Goal: Task Accomplishment & Management: Complete application form

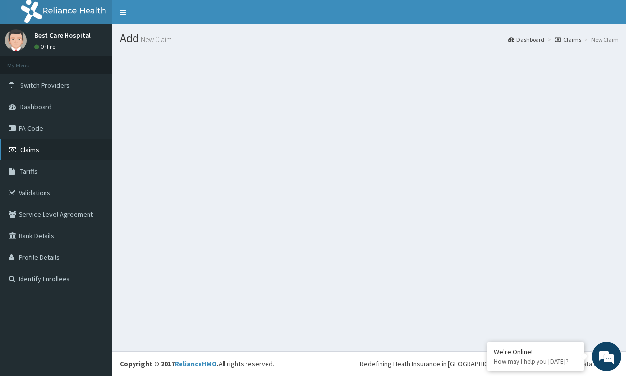
click at [44, 147] on link "Claims" at bounding box center [56, 150] width 113 height 22
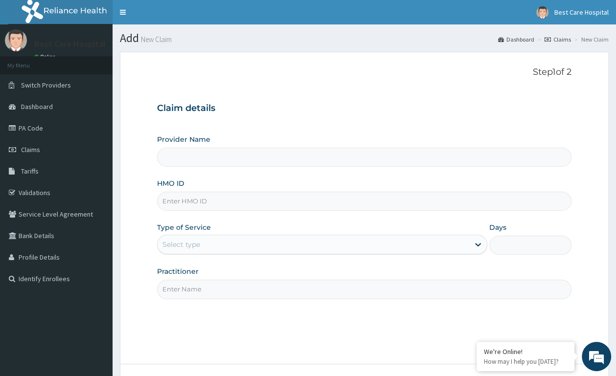
click at [179, 201] on input "HMO ID" at bounding box center [364, 201] width 414 height 19
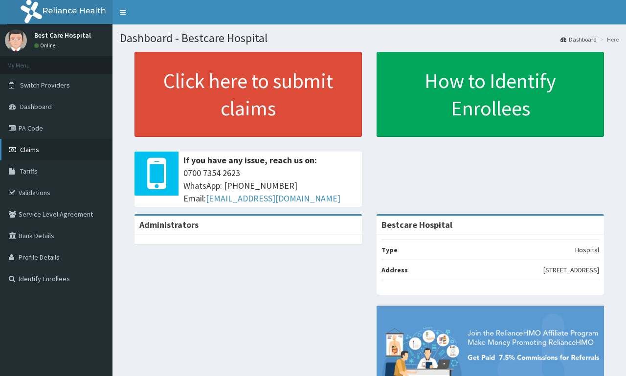
click at [54, 151] on link "Claims" at bounding box center [56, 150] width 113 height 22
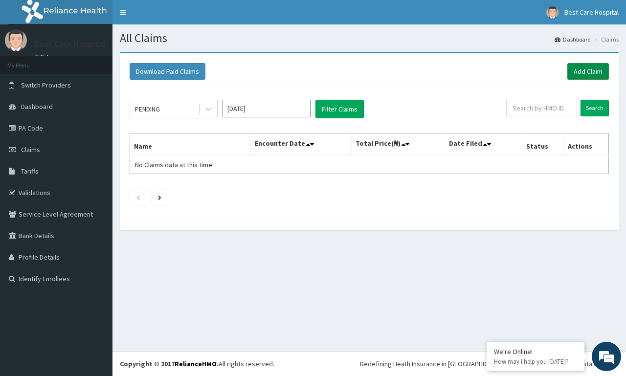
click at [576, 69] on link "Add Claim" at bounding box center [589, 71] width 42 height 17
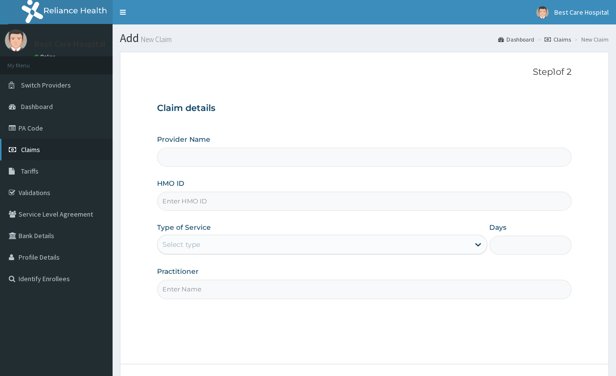
type input "Bestcare Hospital"
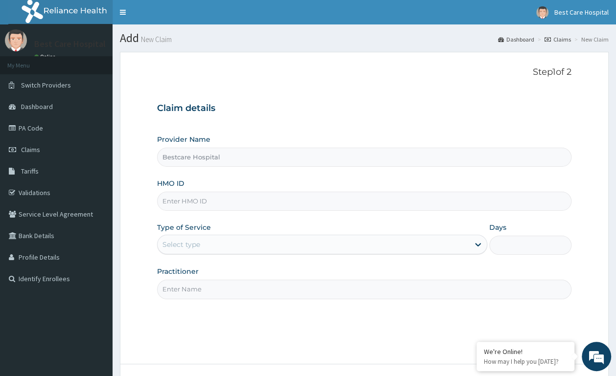
click at [212, 198] on input "HMO ID" at bounding box center [364, 201] width 414 height 19
type input "e"
type input "EUC/10004/B"
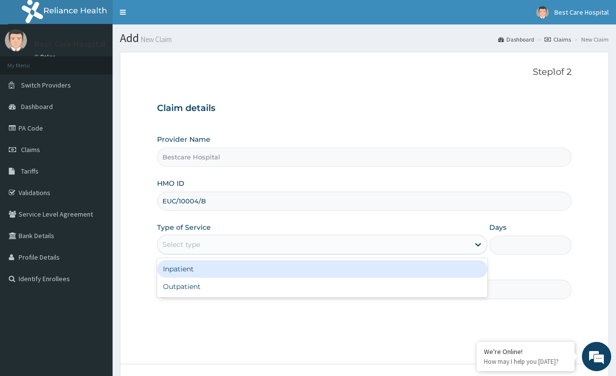
click at [266, 245] on div "Select type" at bounding box center [314, 245] width 312 height 16
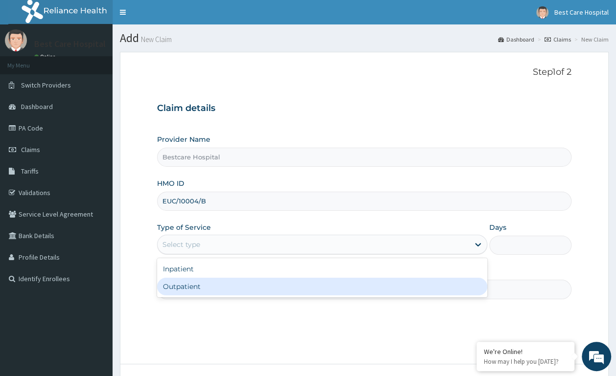
click at [226, 285] on div "Outpatient" at bounding box center [322, 287] width 330 height 18
type input "1"
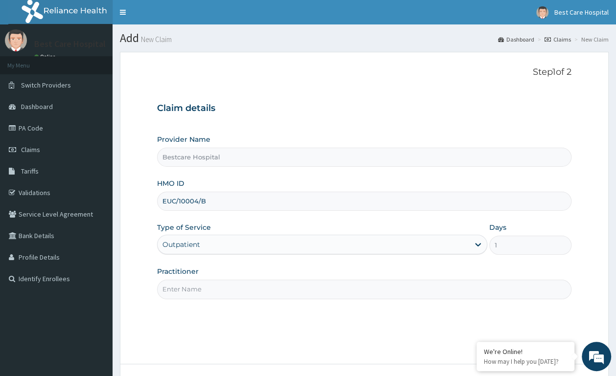
click at [240, 299] on input "Practitioner" at bounding box center [364, 289] width 414 height 19
click at [245, 293] on input "Practitioner" at bounding box center [364, 289] width 414 height 19
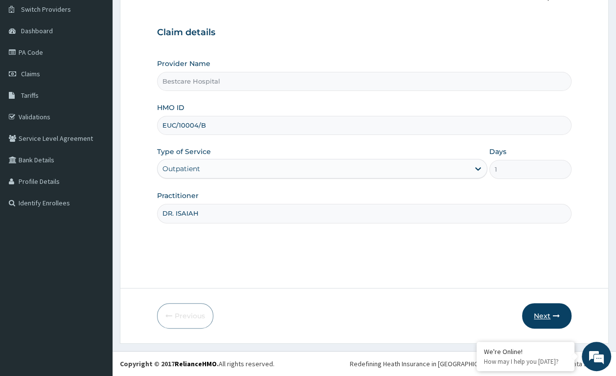
type input "DR. ISAIAH"
click at [541, 313] on button "Next" at bounding box center [546, 315] width 49 height 25
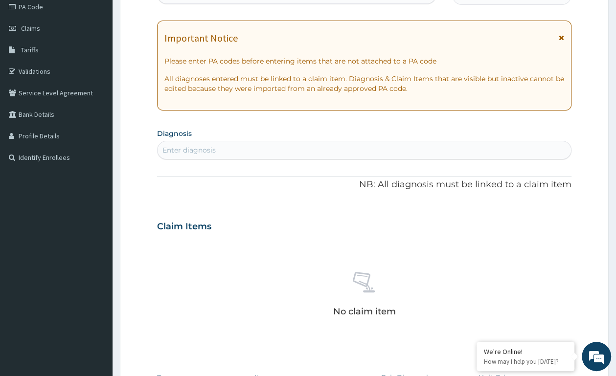
scroll to position [19, 0]
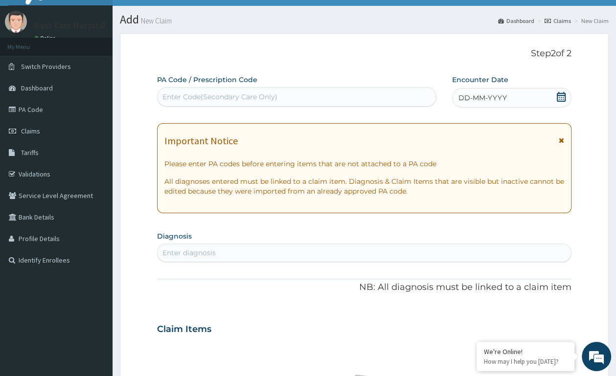
click at [563, 98] on icon at bounding box center [561, 97] width 10 height 10
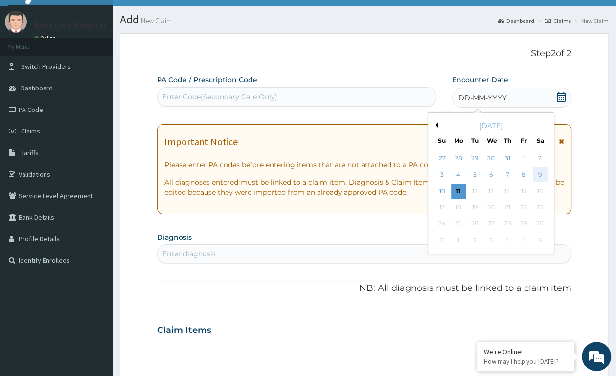
click at [539, 171] on div "9" at bounding box center [539, 175] width 15 height 15
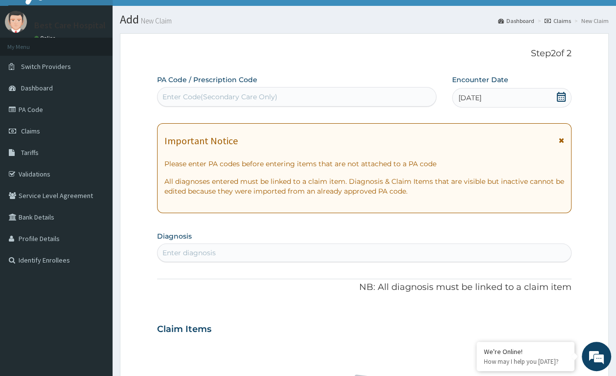
click at [247, 250] on div "Enter diagnosis" at bounding box center [364, 253] width 413 height 16
type input "PLASMODI"
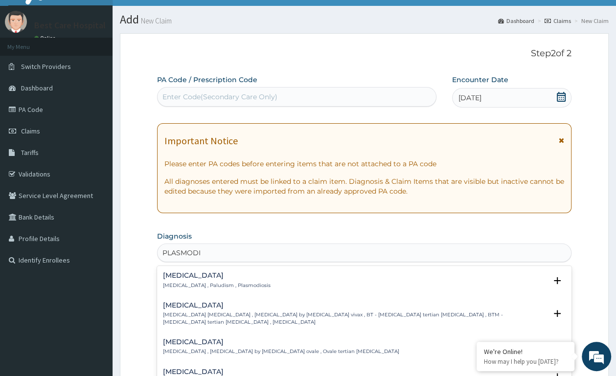
click at [194, 278] on h4 "Malaria" at bounding box center [217, 275] width 108 height 7
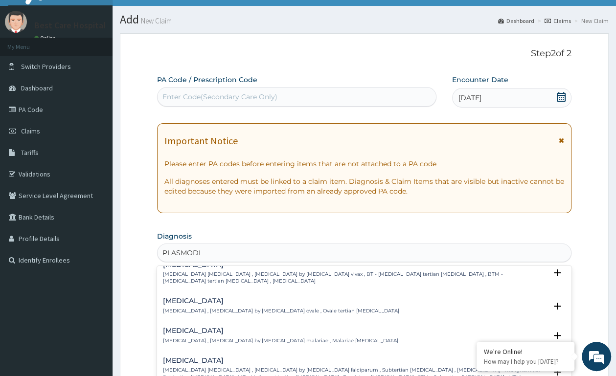
scroll to position [51, 0]
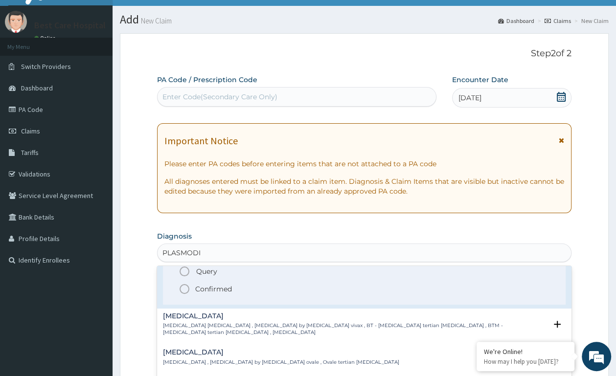
click at [183, 290] on icon "status option filled" at bounding box center [185, 289] width 12 height 12
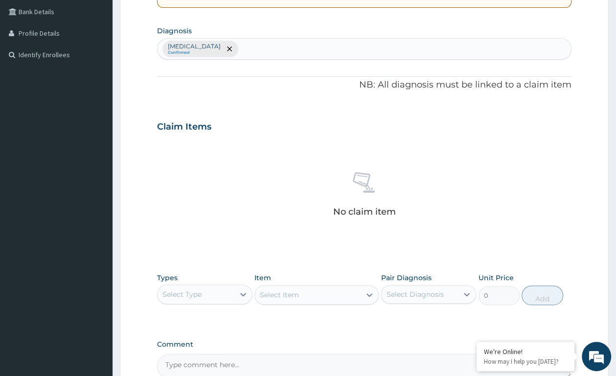
scroll to position [330, 0]
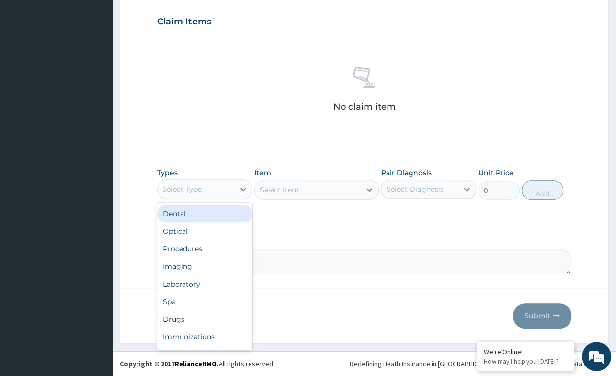
click at [194, 193] on div "Select Type" at bounding box center [181, 189] width 39 height 10
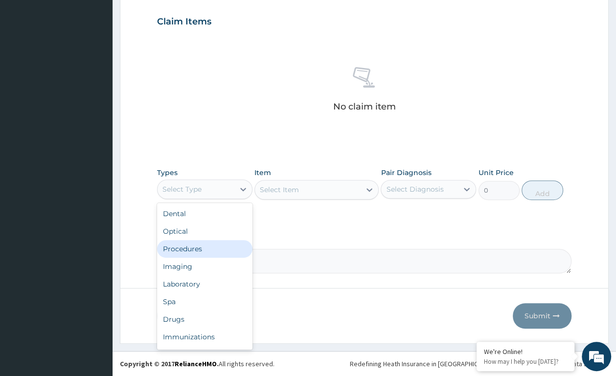
click at [190, 246] on div "Procedures" at bounding box center [204, 249] width 95 height 18
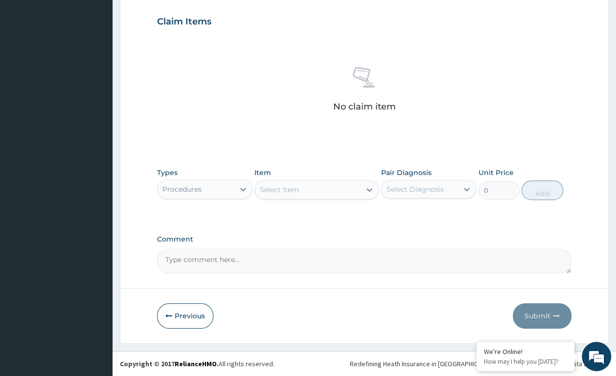
click at [313, 190] on div "Select Item" at bounding box center [308, 190] width 106 height 16
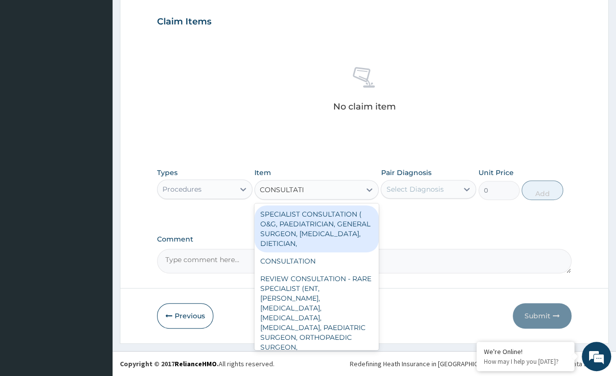
type input "CONSULTATIO"
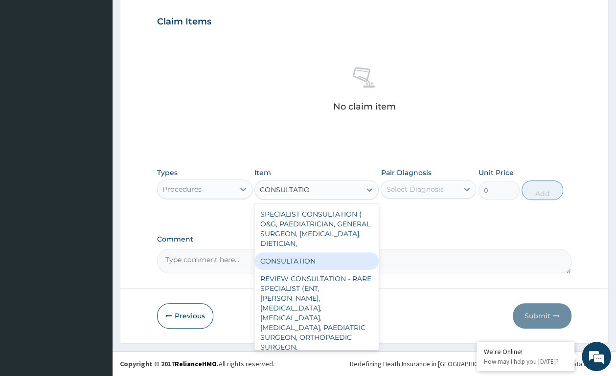
click at [295, 261] on div "CONSULTATION" at bounding box center [316, 261] width 124 height 18
type input "2500"
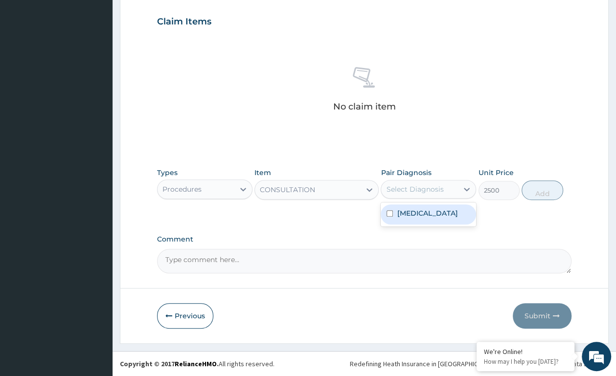
click at [420, 193] on div "Select Diagnosis" at bounding box center [414, 189] width 57 height 10
click at [403, 215] on label "Malaria" at bounding box center [427, 213] width 61 height 10
checkbox input "true"
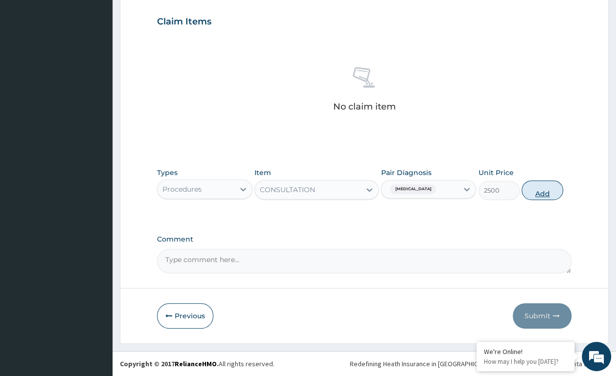
click at [544, 186] on button "Add" at bounding box center [543, 191] width 42 height 20
type input "0"
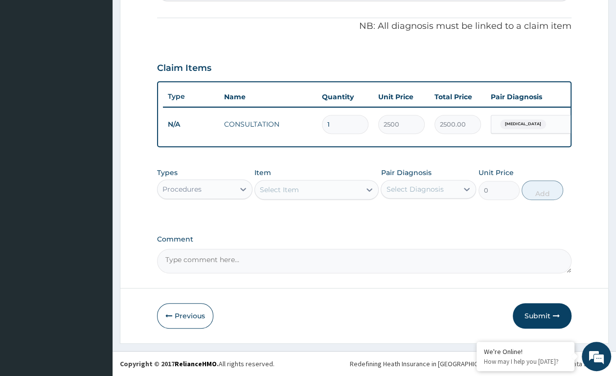
scroll to position [293, 0]
click at [222, 191] on div "Procedures" at bounding box center [196, 190] width 77 height 16
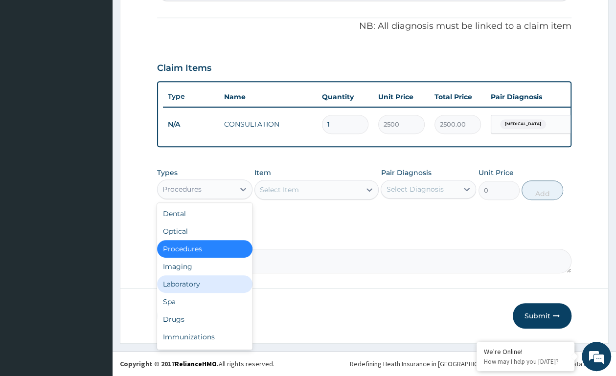
click at [191, 284] on div "Laboratory" at bounding box center [204, 284] width 95 height 18
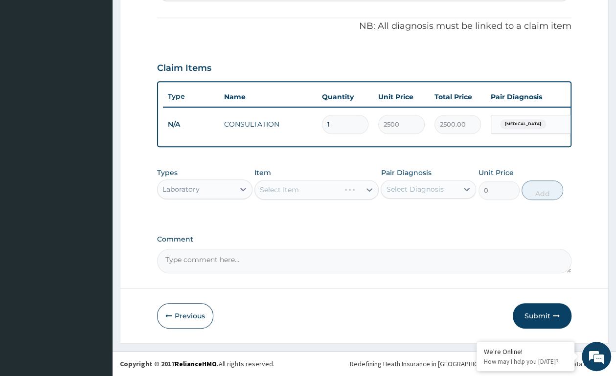
click at [318, 193] on div "Select Item" at bounding box center [316, 190] width 124 height 20
click at [369, 186] on div "Select Item" at bounding box center [316, 190] width 124 height 20
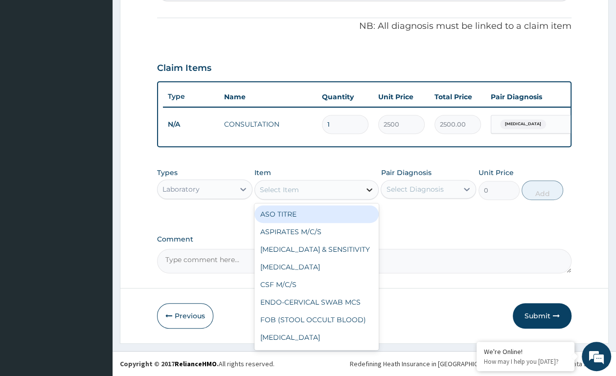
click at [370, 186] on icon at bounding box center [370, 190] width 10 height 10
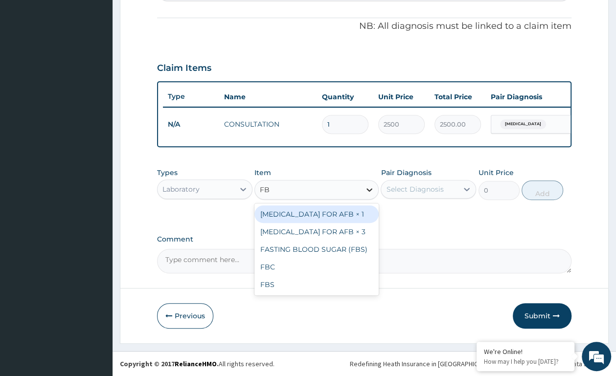
type input "FBC"
click at [353, 212] on div "FBC" at bounding box center [316, 215] width 124 height 18
type input "4410"
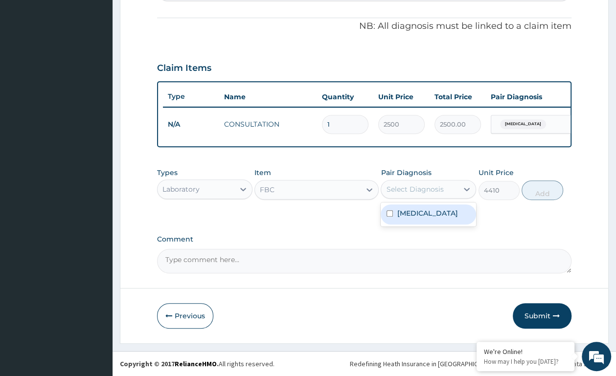
click at [414, 186] on div "Select Diagnosis" at bounding box center [414, 189] width 57 height 10
click at [417, 210] on label "Malaria" at bounding box center [427, 213] width 61 height 10
checkbox input "true"
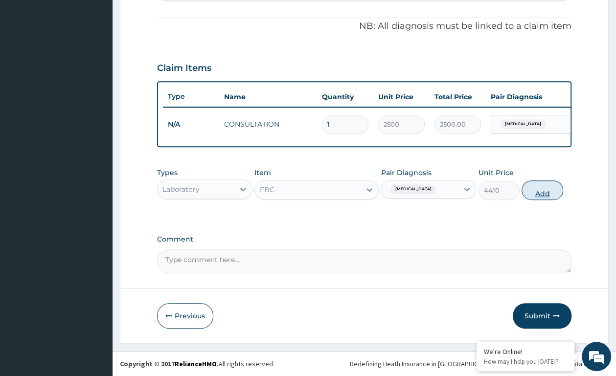
click at [546, 194] on button "Add" at bounding box center [543, 191] width 42 height 20
type input "0"
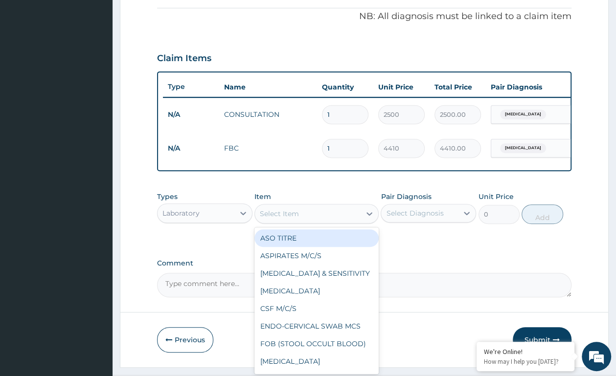
click at [310, 222] on div "Select Item" at bounding box center [308, 214] width 106 height 16
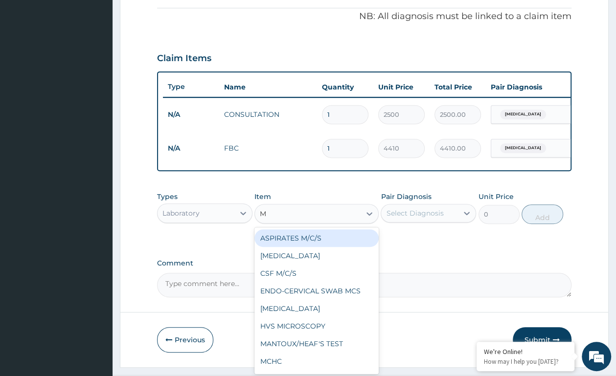
type input "MP"
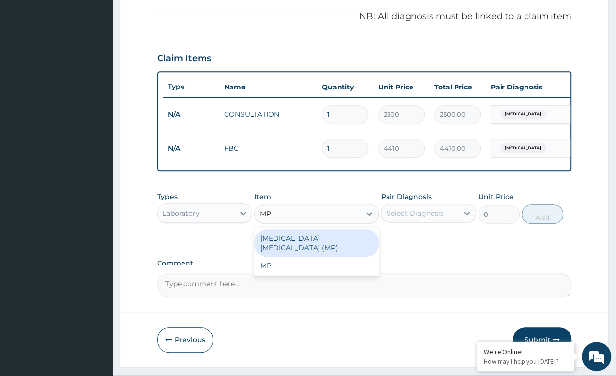
click at [300, 248] on div "MALARIA PARASITE (MP)" at bounding box center [316, 242] width 124 height 27
type input "2450"
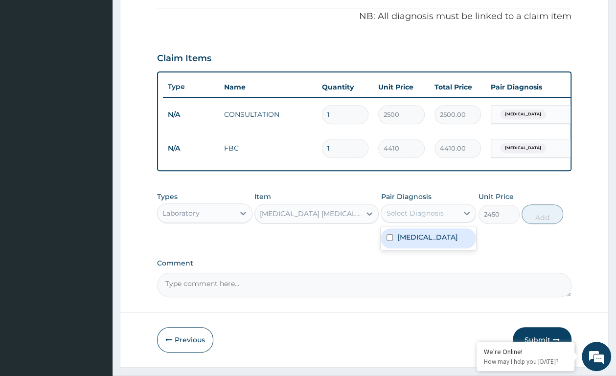
click at [396, 218] on div "Select Diagnosis" at bounding box center [414, 213] width 57 height 10
click at [399, 249] on div "Malaria" at bounding box center [428, 239] width 95 height 20
checkbox input "true"
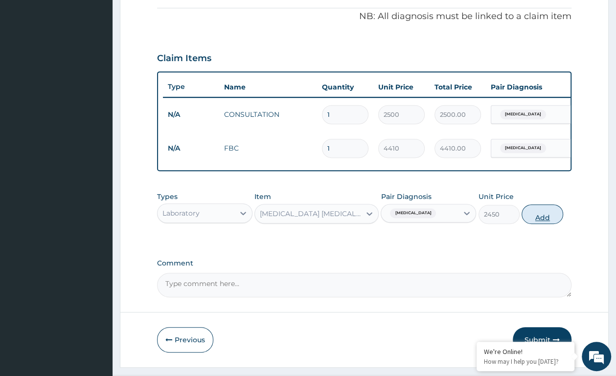
click at [547, 221] on button "Add" at bounding box center [543, 215] width 42 height 20
type input "0"
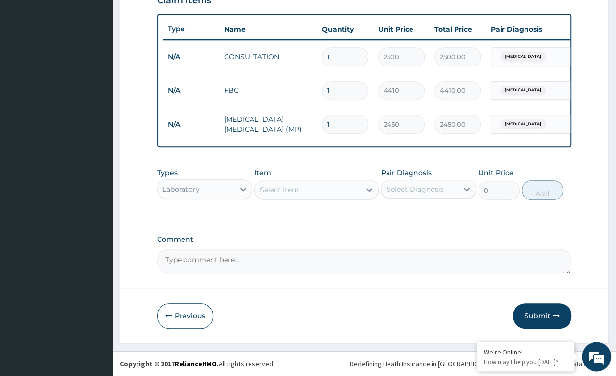
scroll to position [361, 0]
click at [521, 318] on button "Submit" at bounding box center [542, 315] width 59 height 25
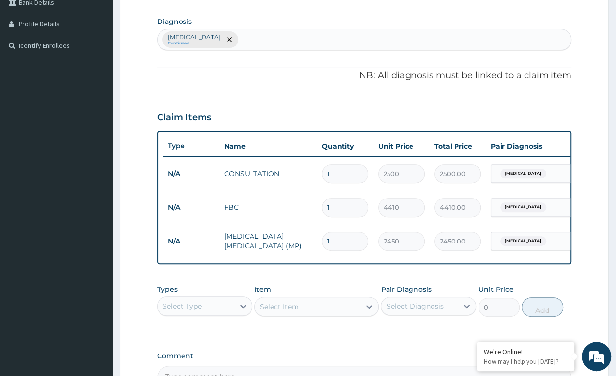
scroll to position [0, 0]
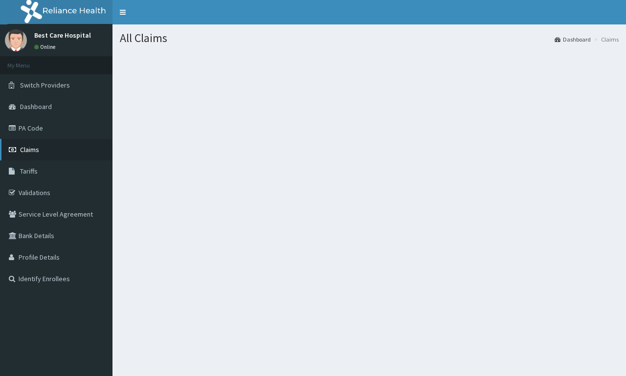
click at [40, 147] on link "Claims" at bounding box center [56, 150] width 113 height 22
click at [52, 141] on link "Claims" at bounding box center [56, 150] width 113 height 22
click at [59, 151] on link "Claims" at bounding box center [56, 150] width 113 height 22
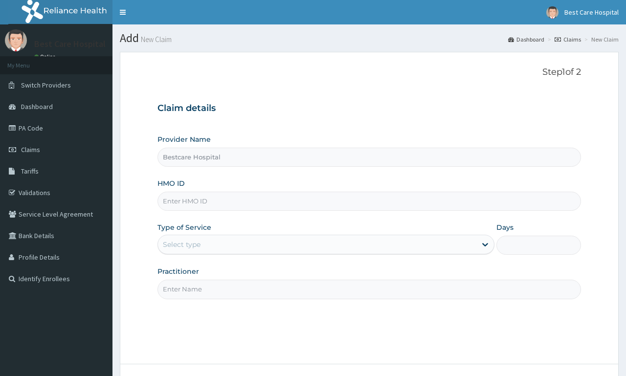
type input "Bestcare Hospital"
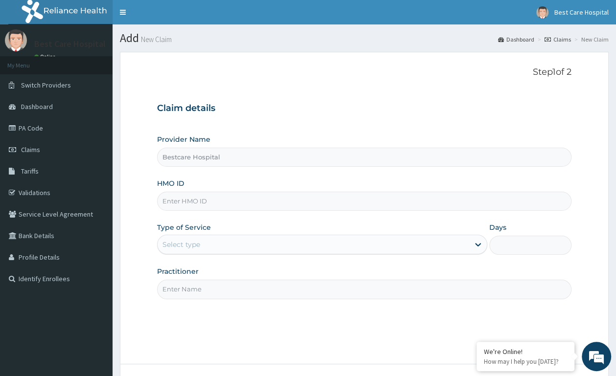
click at [202, 200] on input "HMO ID" at bounding box center [364, 201] width 414 height 19
click at [200, 202] on input "HMO ID" at bounding box center [364, 201] width 414 height 19
type input "EUL/10004/B"
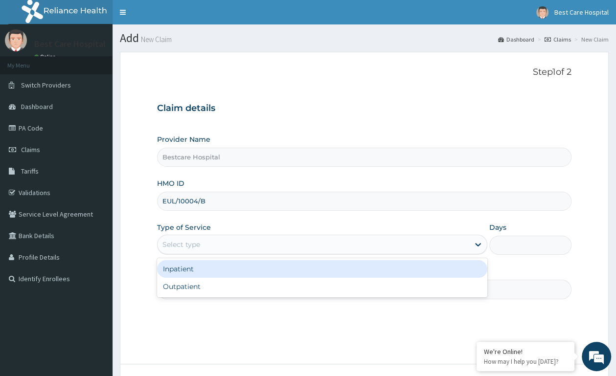
click at [210, 244] on div "Select type" at bounding box center [314, 245] width 312 height 16
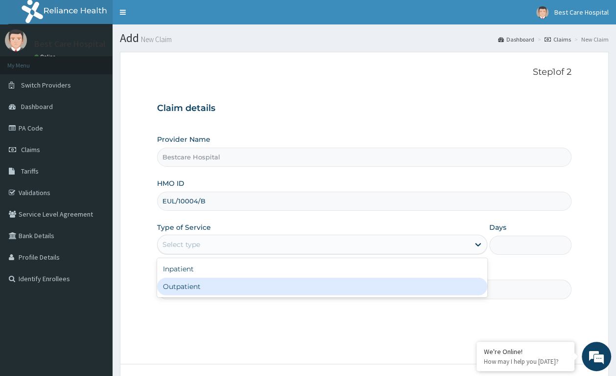
click at [199, 289] on div "Outpatient" at bounding box center [322, 287] width 330 height 18
type input "1"
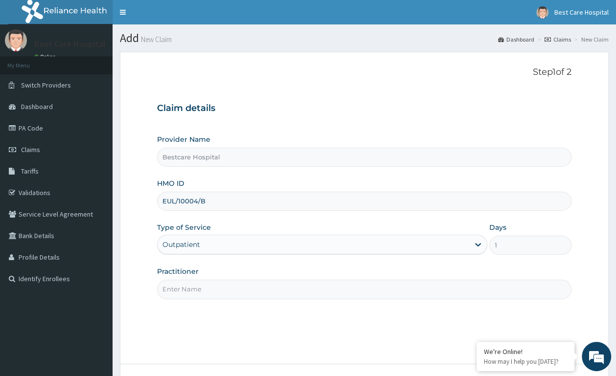
drag, startPoint x: 197, startPoint y: 286, endPoint x: 193, endPoint y: 288, distance: 5.0
click at [196, 286] on input "Practitioner" at bounding box center [364, 289] width 414 height 19
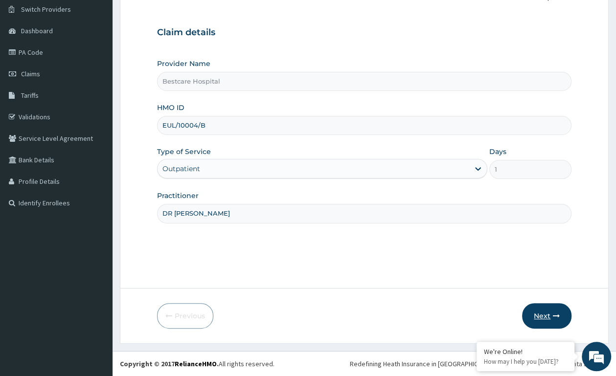
scroll to position [76, 0]
type input "DR PEACE"
click at [538, 318] on button "Next" at bounding box center [546, 315] width 49 height 25
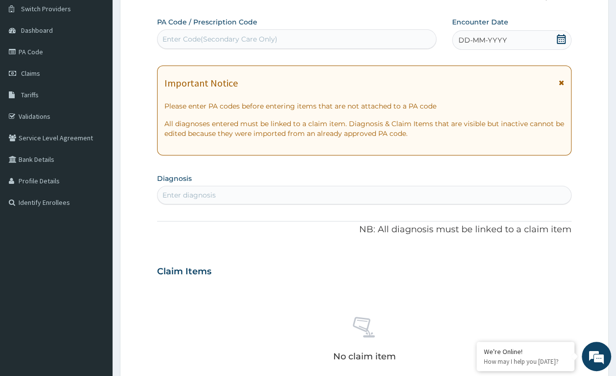
click at [560, 42] on icon at bounding box center [561, 39] width 10 height 10
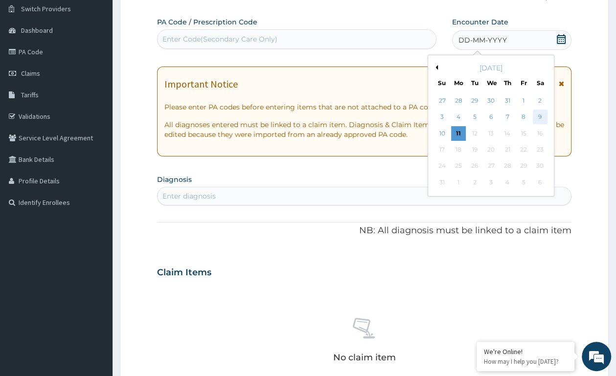
click at [538, 115] on div "9" at bounding box center [539, 117] width 15 height 15
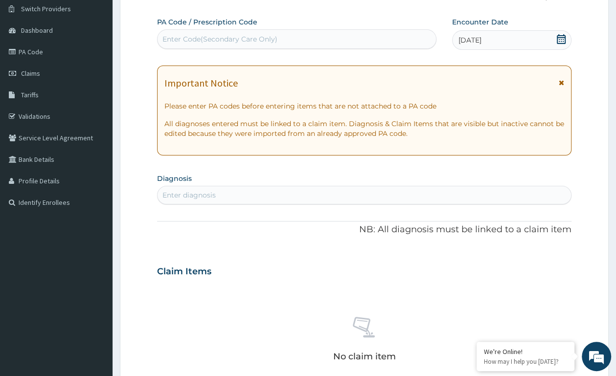
click at [329, 191] on div "Enter diagnosis" at bounding box center [364, 195] width 413 height 16
type input "[MEDICAL_DATA]"
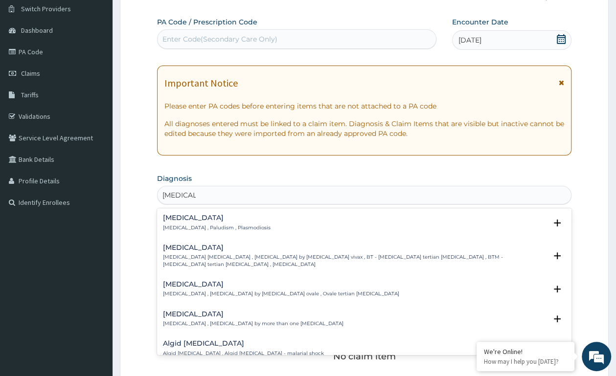
click at [266, 218] on div "Malaria Malaria , Paludism , Plasmodiosis" at bounding box center [364, 222] width 403 height 17
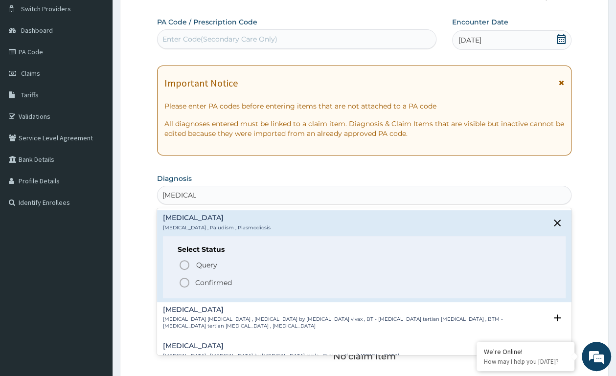
click at [184, 287] on circle "status option filled" at bounding box center [184, 282] width 9 height 9
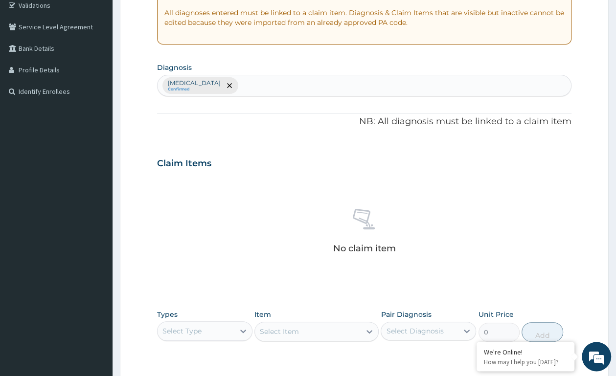
scroll to position [230, 0]
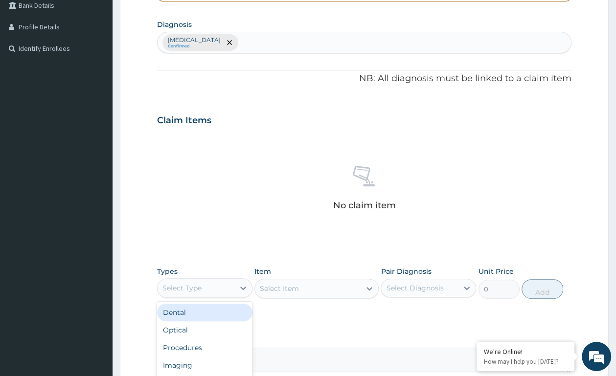
click at [186, 285] on div "Select Type" at bounding box center [181, 288] width 39 height 10
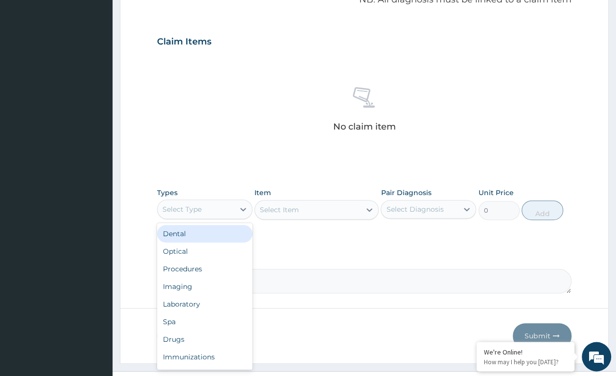
scroll to position [330, 0]
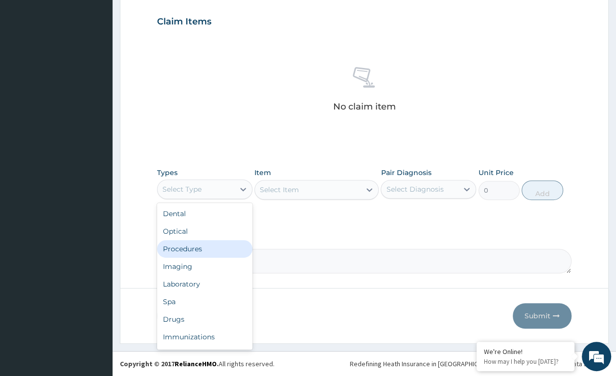
click at [191, 251] on div "Procedures" at bounding box center [204, 249] width 95 height 18
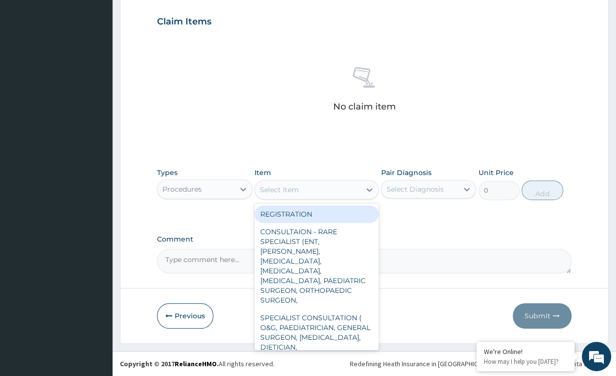
click at [338, 188] on div "Select Item" at bounding box center [308, 190] width 106 height 16
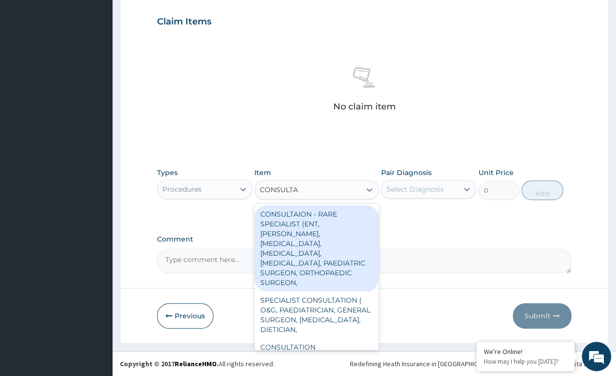
type input "CONSULTAT"
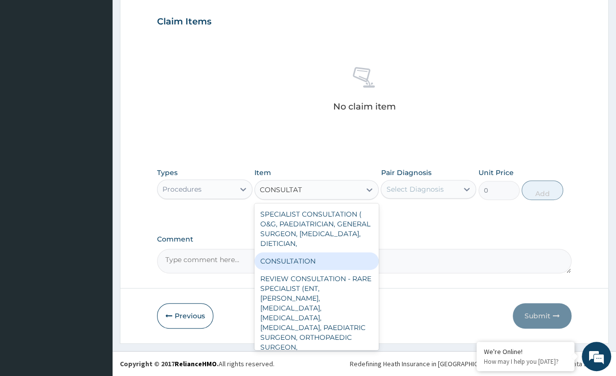
click at [288, 257] on div "CONSULTATION" at bounding box center [316, 261] width 124 height 18
type input "2500"
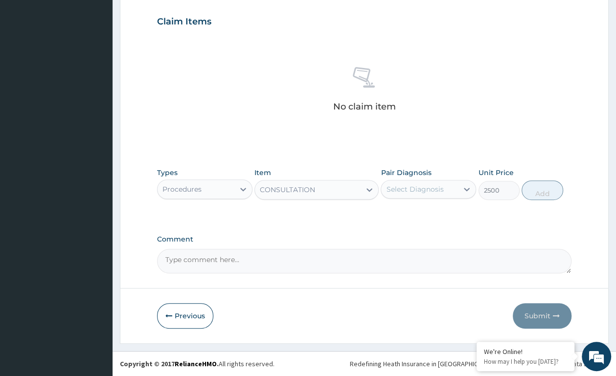
click at [416, 189] on div "Select Diagnosis" at bounding box center [414, 189] width 57 height 10
drag, startPoint x: 406, startPoint y: 217, endPoint x: 465, endPoint y: 211, distance: 59.5
click at [406, 217] on label "Malaria" at bounding box center [427, 213] width 61 height 10
checkbox input "true"
click at [541, 199] on button "Add" at bounding box center [543, 191] width 42 height 20
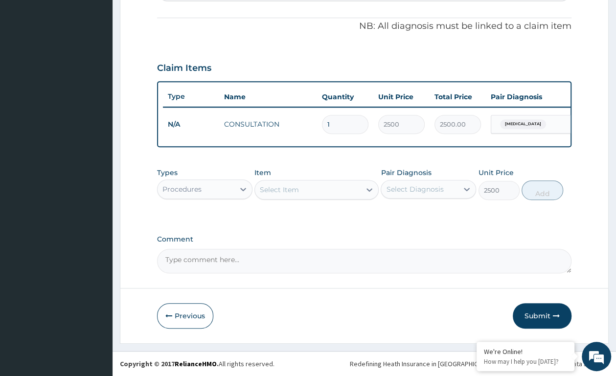
type input "0"
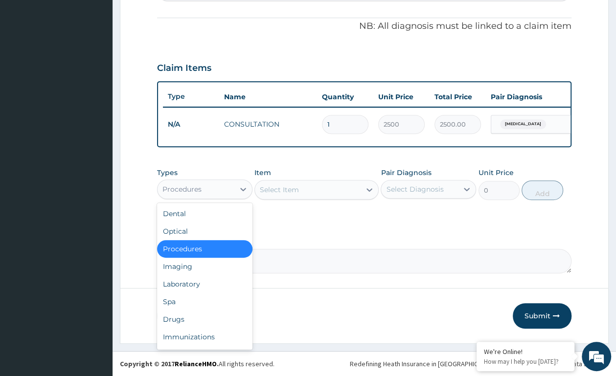
click at [229, 193] on div "Procedures" at bounding box center [196, 190] width 77 height 16
click at [186, 285] on div "Laboratory" at bounding box center [204, 284] width 95 height 18
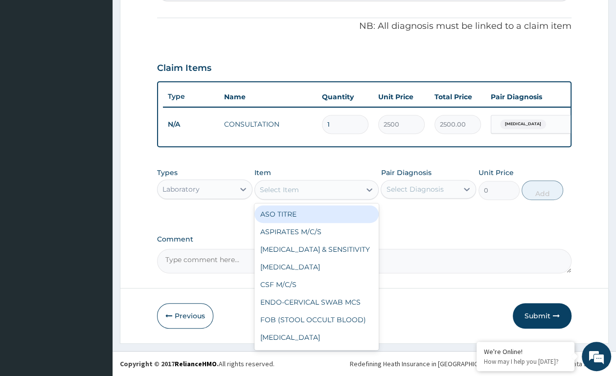
click at [338, 194] on div "Select Item" at bounding box center [308, 190] width 106 height 16
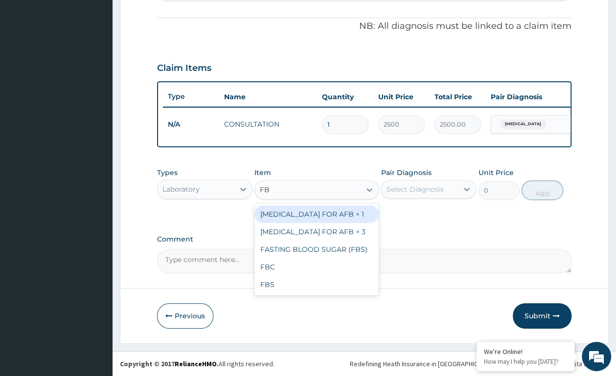
type input "FBC"
click at [274, 213] on div "FBC" at bounding box center [316, 215] width 124 height 18
type input "4410"
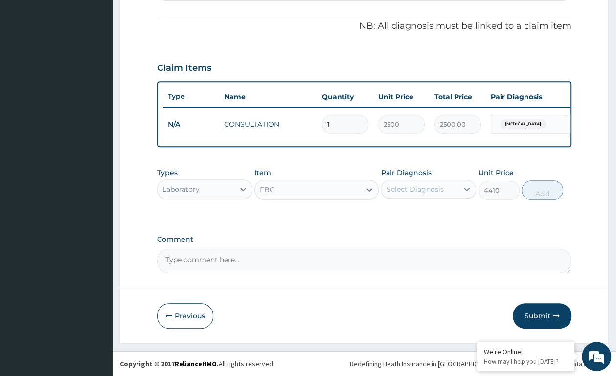
click at [415, 195] on div "Select Diagnosis" at bounding box center [419, 190] width 77 height 16
drag, startPoint x: 411, startPoint y: 213, endPoint x: 432, endPoint y: 213, distance: 21.0
click at [411, 213] on label "Malaria" at bounding box center [427, 213] width 61 height 10
checkbox input "true"
click at [530, 195] on button "Add" at bounding box center [543, 191] width 42 height 20
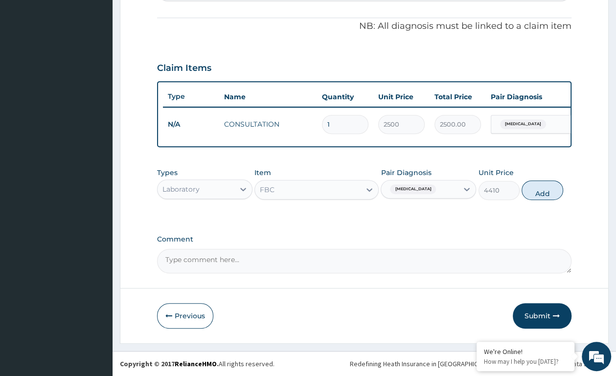
type input "0"
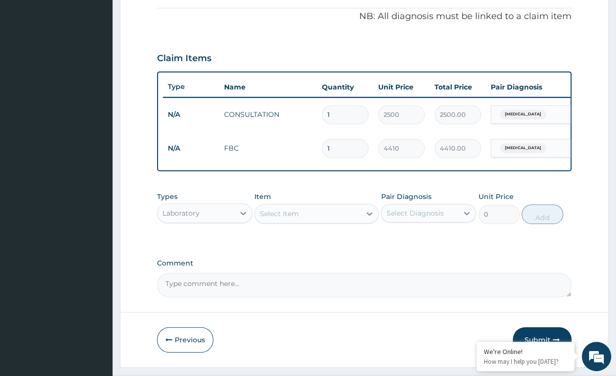
click at [349, 222] on div "Select Item" at bounding box center [308, 214] width 106 height 16
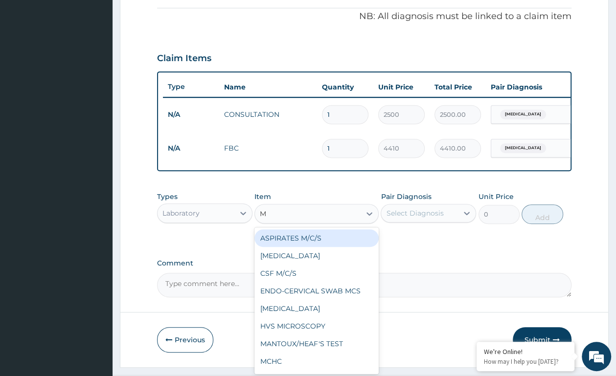
type input "MP"
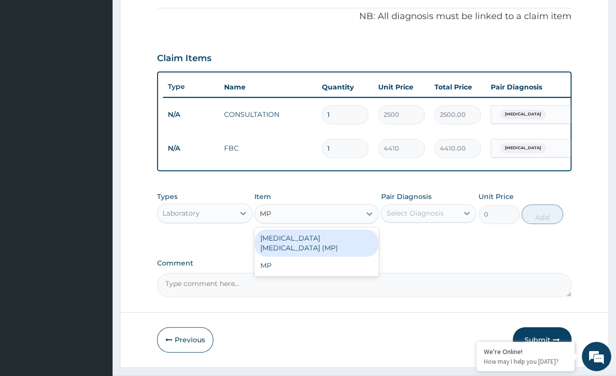
click at [298, 251] on div "MALARIA PARASITE (MP)" at bounding box center [316, 242] width 124 height 27
type input "2450"
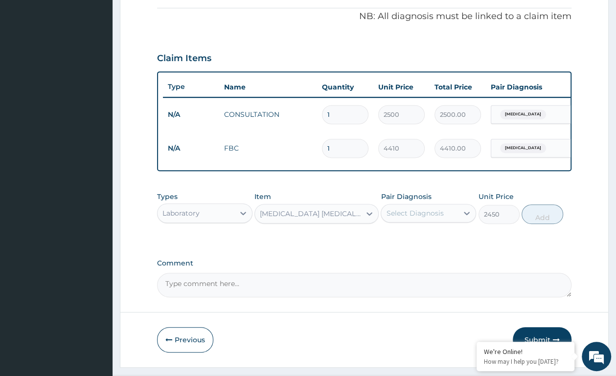
click at [414, 218] on div "Select Diagnosis" at bounding box center [414, 213] width 57 height 10
click at [407, 249] on div "Malaria" at bounding box center [428, 239] width 95 height 20
checkbox input "true"
click at [546, 224] on button "Add" at bounding box center [543, 215] width 42 height 20
type input "0"
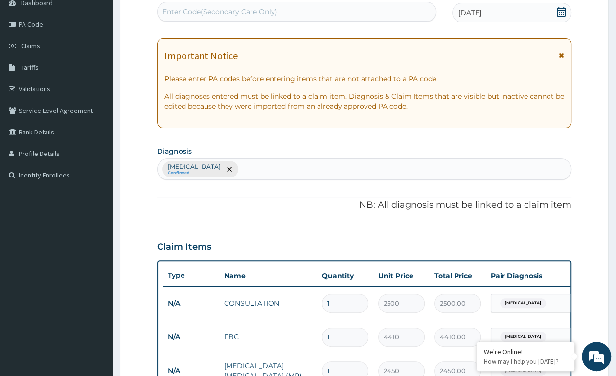
scroll to position [361, 0]
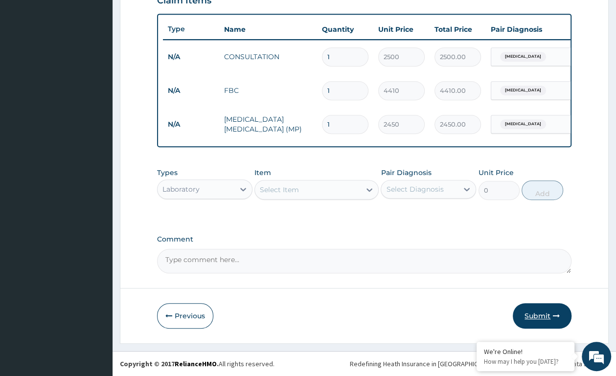
click at [530, 313] on button "Submit" at bounding box center [542, 315] width 59 height 25
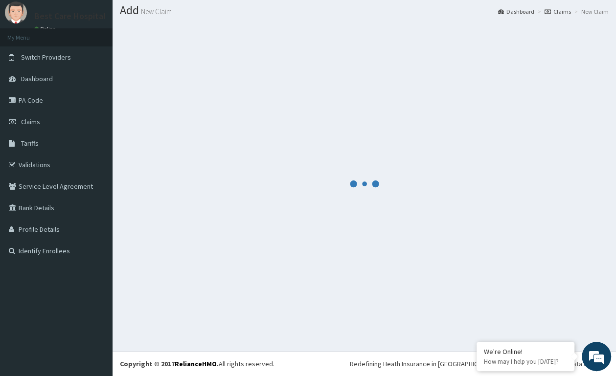
scroll to position [28, 0]
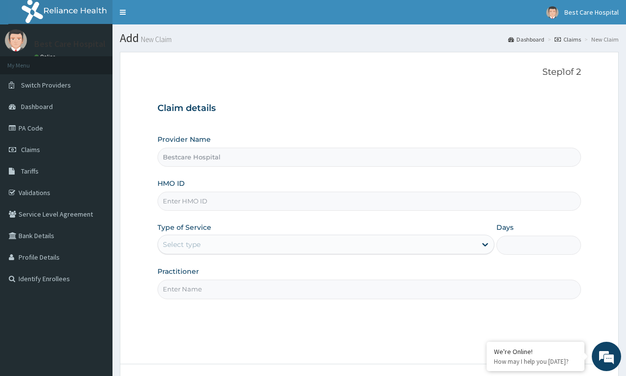
type input "Bestcare Hospital"
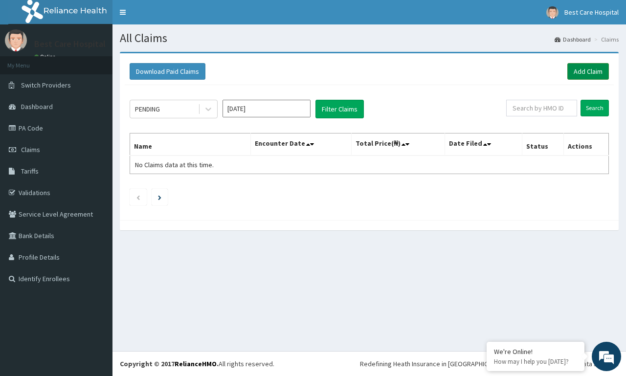
click at [593, 75] on link "Add Claim" at bounding box center [589, 71] width 42 height 17
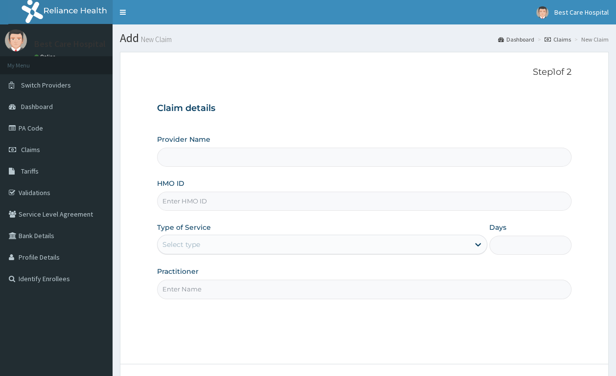
type input "Bestcare Hospital"
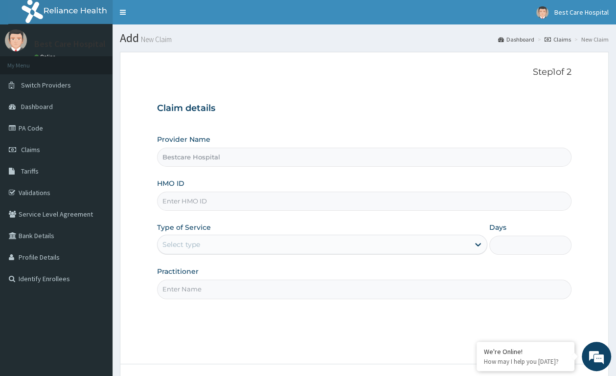
click at [192, 201] on input "HMO ID" at bounding box center [364, 201] width 414 height 19
click at [193, 201] on input "HMO ID" at bounding box center [364, 201] width 414 height 19
type input "BWO/10002/A"
click at [190, 244] on div "Select type" at bounding box center [181, 245] width 38 height 10
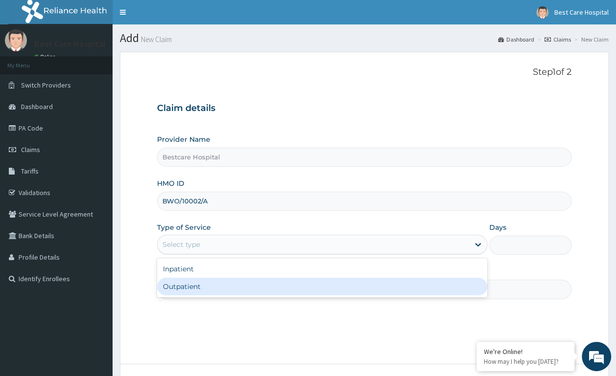
click at [183, 281] on div "Outpatient" at bounding box center [322, 287] width 330 height 18
type input "1"
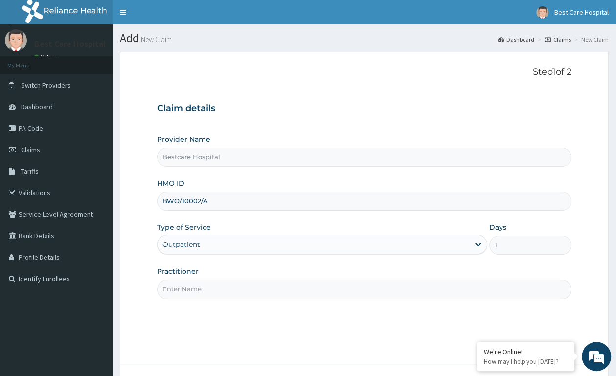
click at [184, 288] on input "Practitioner" at bounding box center [364, 289] width 414 height 19
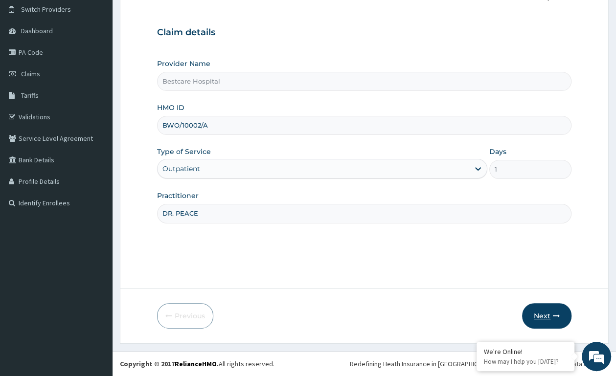
type input "DR. PEACE"
click at [541, 315] on button "Next" at bounding box center [546, 315] width 49 height 25
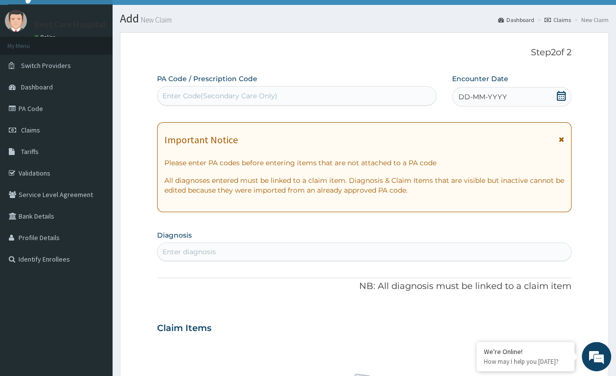
scroll to position [0, 0]
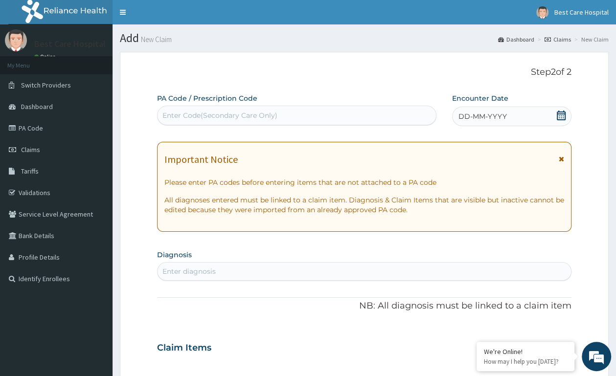
click at [558, 117] on icon at bounding box center [561, 116] width 10 height 10
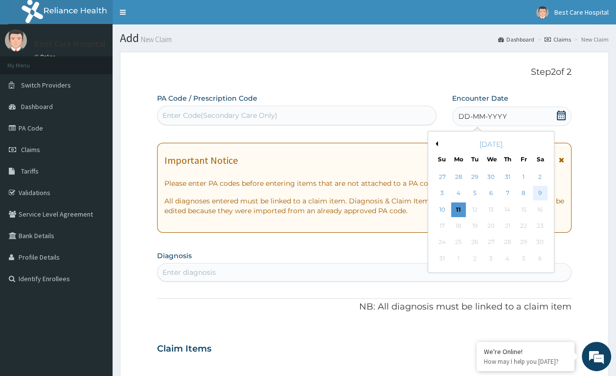
click at [538, 191] on div "9" at bounding box center [539, 193] width 15 height 15
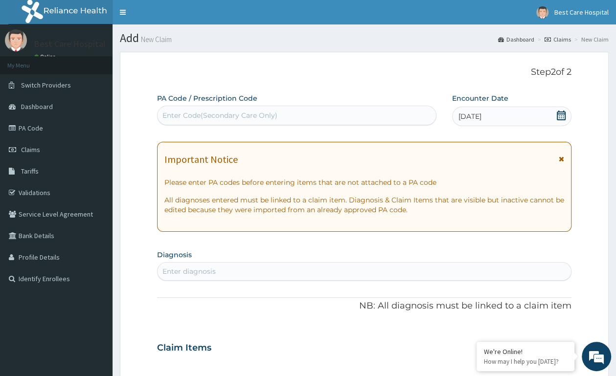
click at [290, 272] on div "Enter diagnosis" at bounding box center [364, 272] width 413 height 16
click at [289, 269] on div "Enter diagnosis" at bounding box center [364, 272] width 413 height 16
type input "GASTROEN"
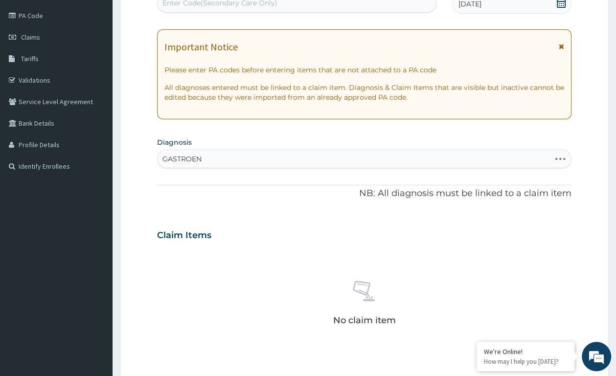
scroll to position [103, 0]
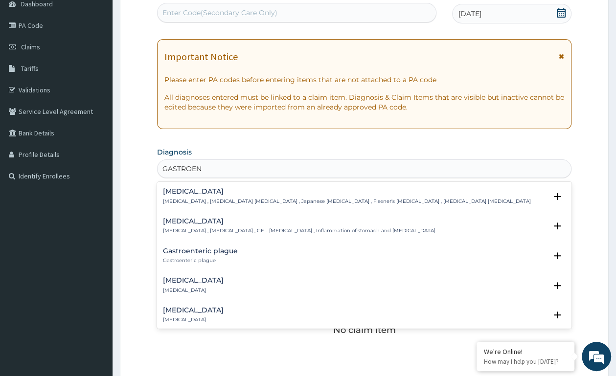
click at [382, 220] on h4 "[MEDICAL_DATA]" at bounding box center [299, 221] width 273 height 7
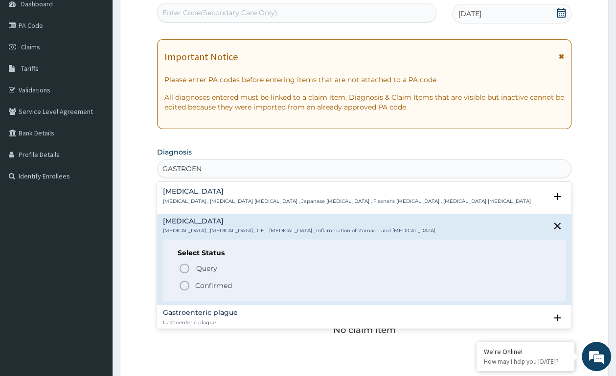
drag, startPoint x: 183, startPoint y: 284, endPoint x: 191, endPoint y: 279, distance: 9.2
click at [183, 285] on icon "status option filled" at bounding box center [185, 286] width 12 height 12
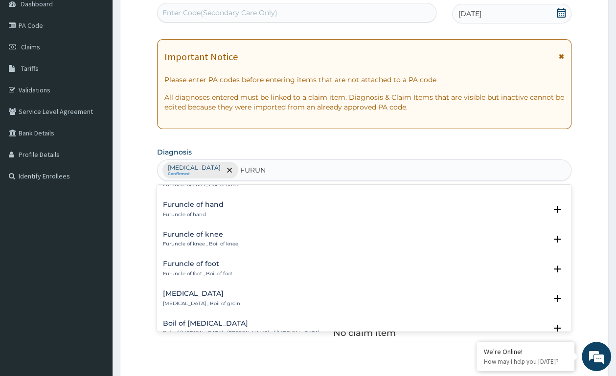
scroll to position [0, 0]
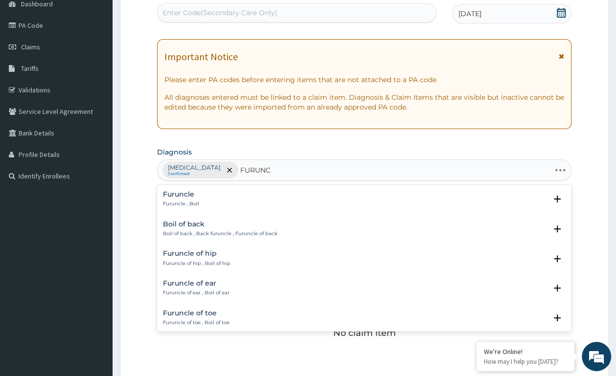
type input "FURUNCU"
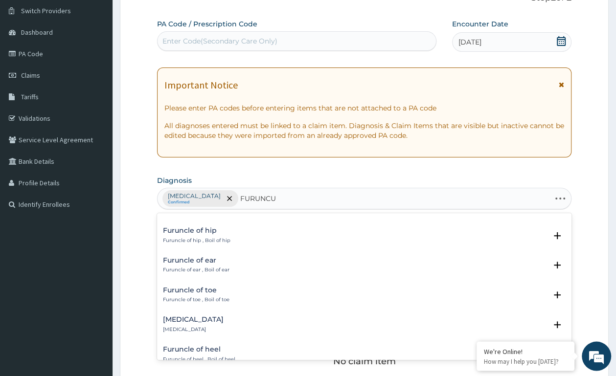
scroll to position [103, 0]
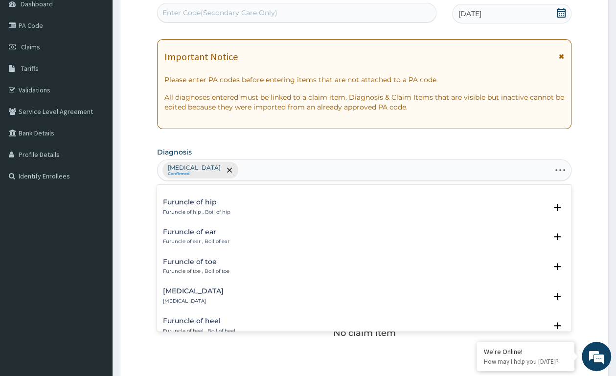
click at [270, 166] on div "[MEDICAL_DATA] Confirmed FURUNCU" at bounding box center [354, 170] width 393 height 21
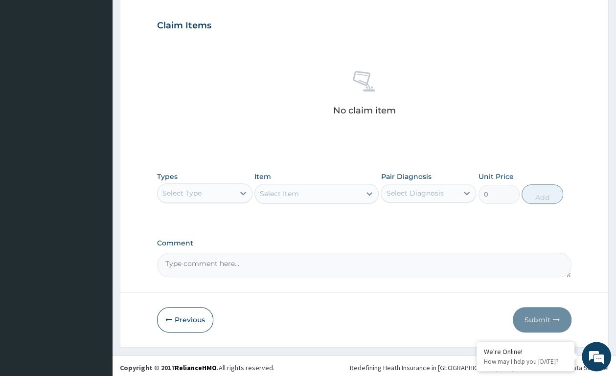
scroll to position [330, 0]
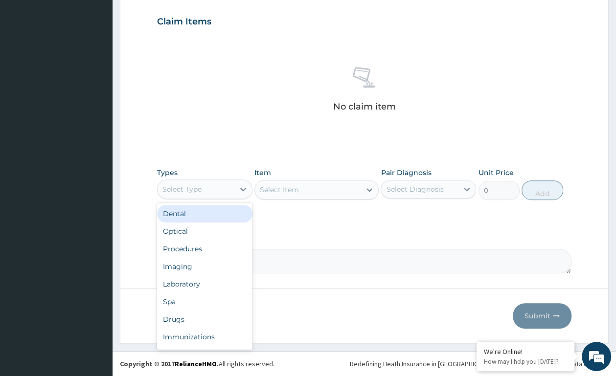
click at [196, 196] on div "Select Type" at bounding box center [196, 190] width 77 height 16
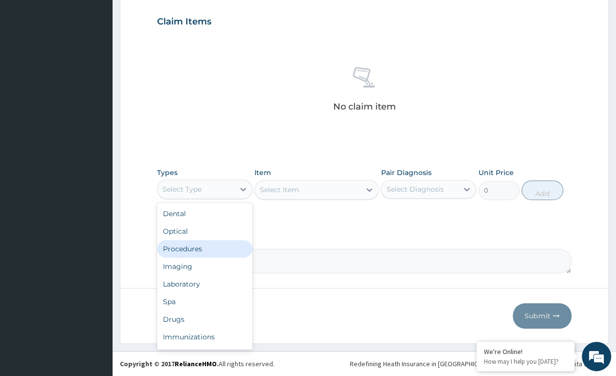
click at [167, 245] on div "Procedures" at bounding box center [204, 249] width 95 height 18
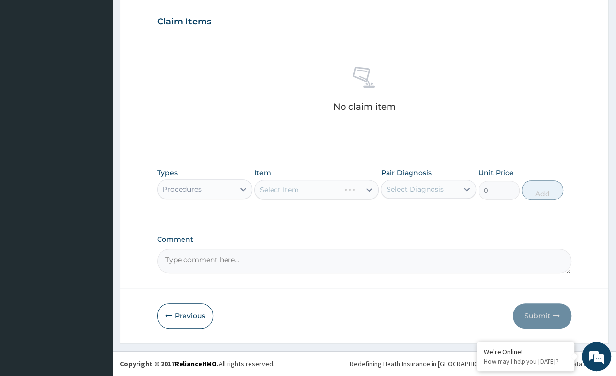
click at [291, 190] on div "Select Item" at bounding box center [316, 190] width 124 height 20
click at [367, 186] on div "Select Item" at bounding box center [316, 190] width 124 height 20
click at [369, 187] on div "Select Item" at bounding box center [316, 190] width 124 height 20
click at [370, 188] on div "Select Item" at bounding box center [316, 190] width 124 height 20
drag, startPoint x: 320, startPoint y: 193, endPoint x: 363, endPoint y: 181, distance: 43.7
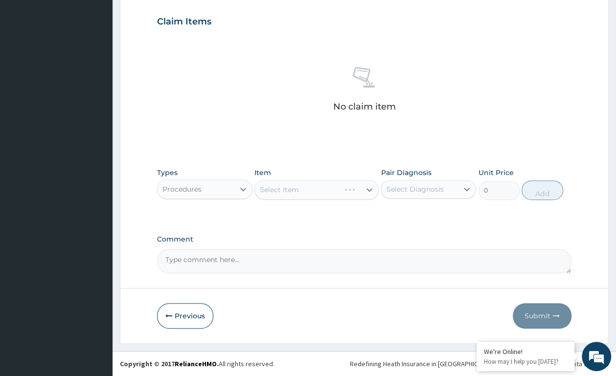
click at [321, 188] on div "Select Item" at bounding box center [316, 190] width 124 height 20
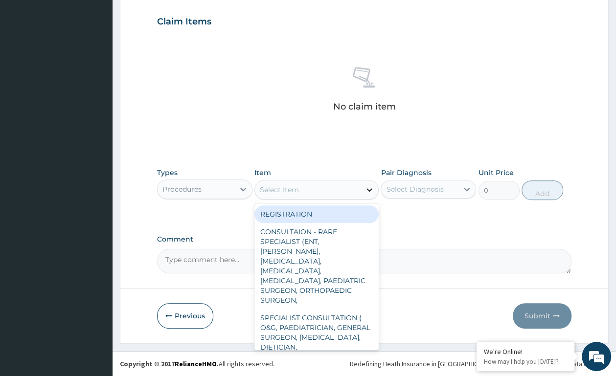
click at [368, 190] on icon at bounding box center [370, 190] width 10 height 10
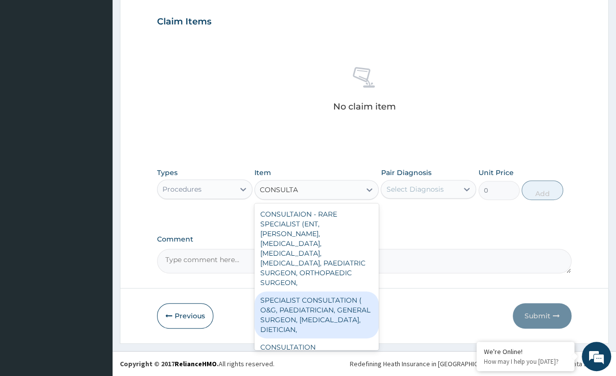
type input "CONSULTAT"
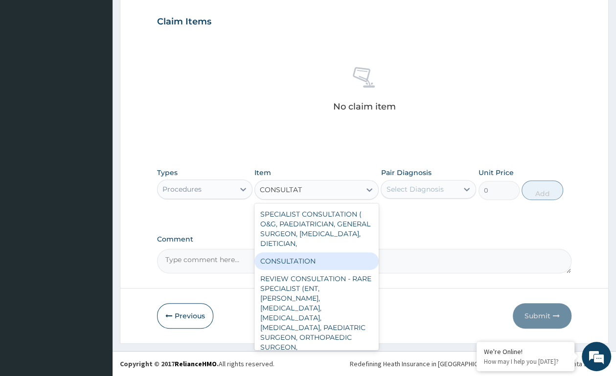
click at [296, 259] on div "CONSULTATION" at bounding box center [316, 261] width 124 height 18
type input "2500"
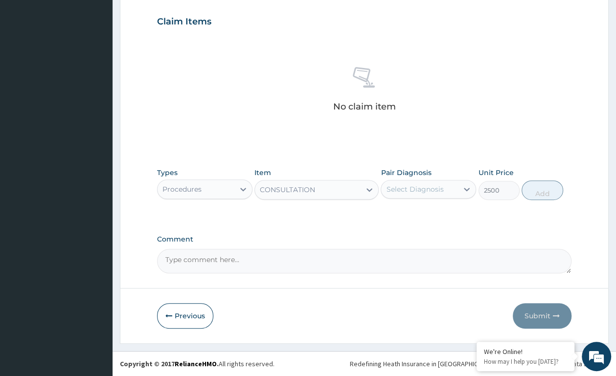
click at [415, 179] on div "Pair Diagnosis Select Diagnosis" at bounding box center [428, 184] width 95 height 32
click at [412, 186] on div "Select Diagnosis" at bounding box center [414, 189] width 57 height 10
drag, startPoint x: 418, startPoint y: 211, endPoint x: 451, endPoint y: 211, distance: 32.3
click at [430, 211] on label "[MEDICAL_DATA]" at bounding box center [427, 213] width 61 height 10
checkbox input "true"
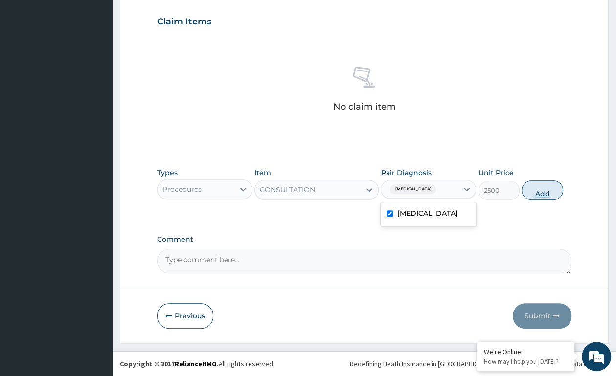
click at [543, 188] on button "Add" at bounding box center [543, 191] width 42 height 20
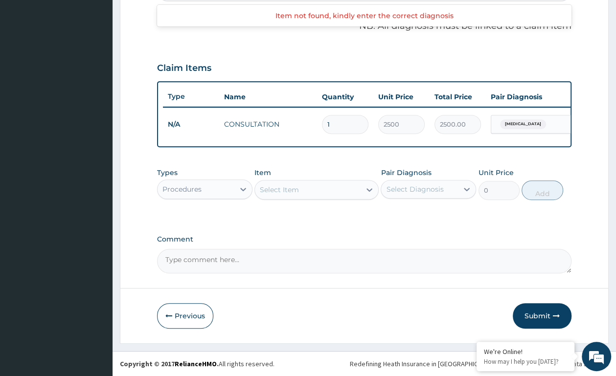
scroll to position [293, 0]
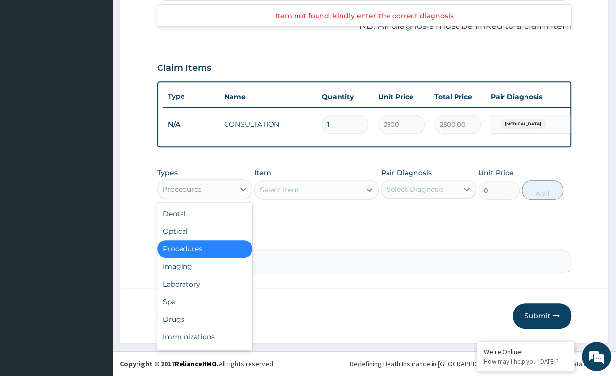
click at [220, 188] on div "Procedures" at bounding box center [196, 190] width 77 height 16
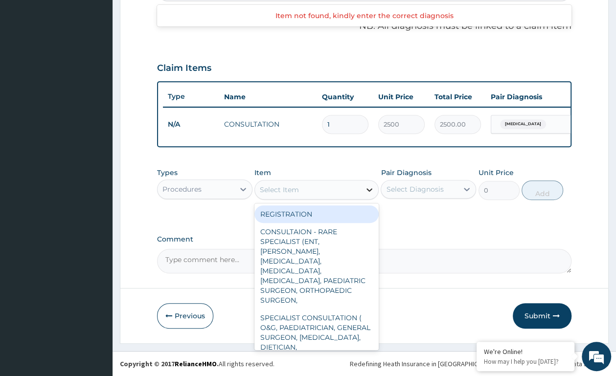
click at [367, 184] on div at bounding box center [370, 190] width 18 height 18
click at [334, 217] on div "REGISTRATION" at bounding box center [316, 215] width 124 height 18
type input "1000"
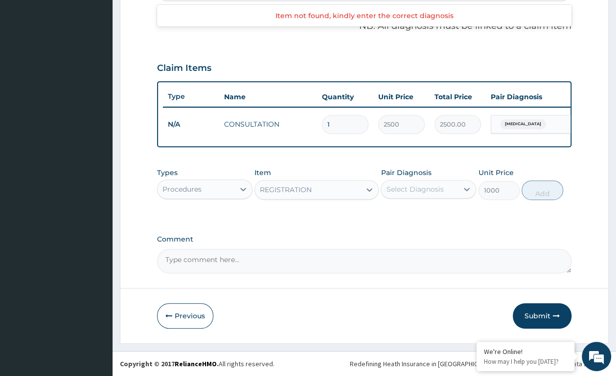
click at [432, 185] on div "Select Diagnosis" at bounding box center [414, 189] width 57 height 10
drag, startPoint x: 423, startPoint y: 216, endPoint x: 481, endPoint y: 212, distance: 58.8
click at [446, 212] on label "[MEDICAL_DATA]" at bounding box center [427, 213] width 61 height 10
checkbox input "true"
click at [534, 195] on button "Add" at bounding box center [543, 191] width 42 height 20
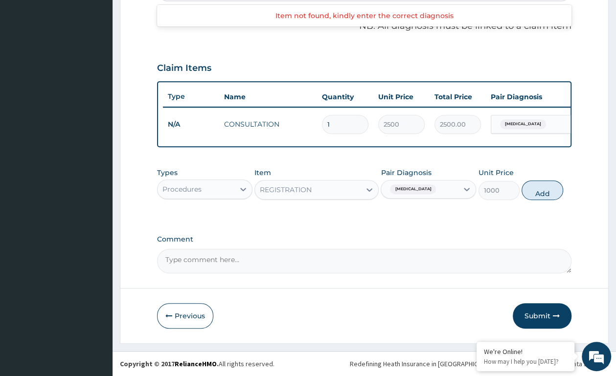
type input "0"
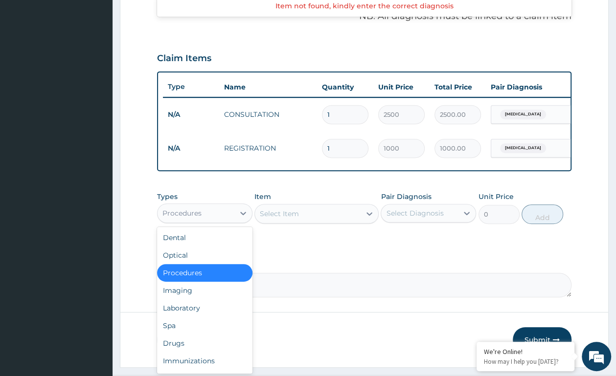
click at [232, 221] on div "Procedures" at bounding box center [196, 214] width 77 height 16
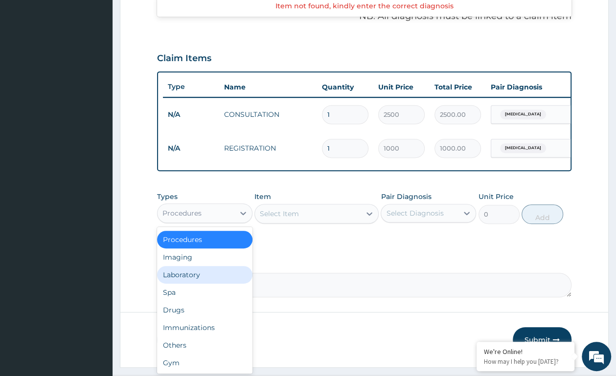
click at [184, 284] on div "Laboratory" at bounding box center [204, 275] width 95 height 18
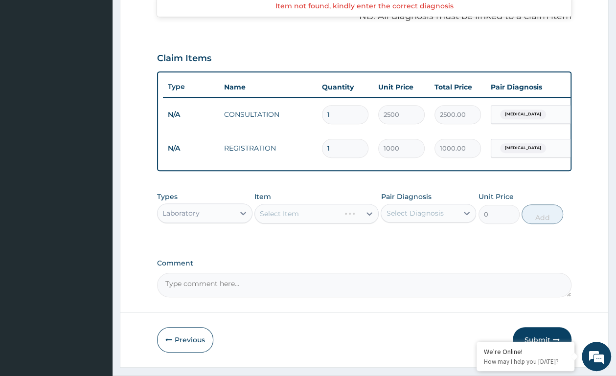
scroll to position [36, 0]
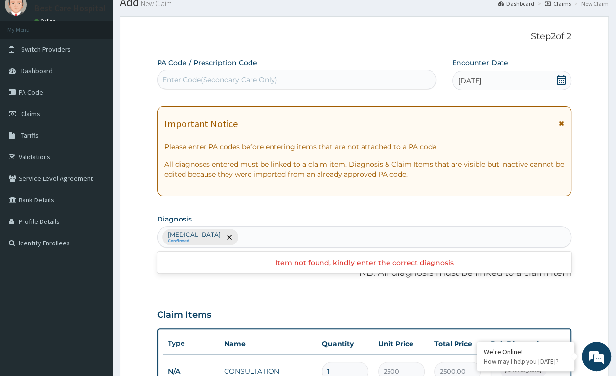
click at [238, 237] on div "[MEDICAL_DATA] Confirmed" at bounding box center [364, 237] width 413 height 21
type input "MALARI"
